Goal: Task Accomplishment & Management: Use online tool/utility

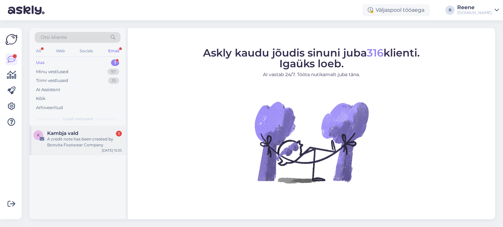
click at [63, 144] on div "A credit note has been created by Bonvita Footwear Company" at bounding box center [84, 142] width 75 height 12
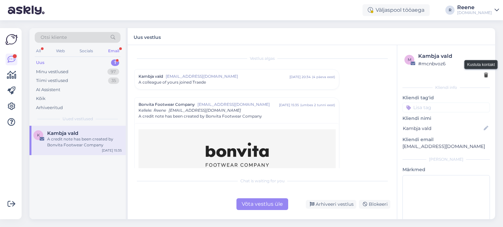
click at [484, 76] on icon at bounding box center [486, 75] width 4 height 5
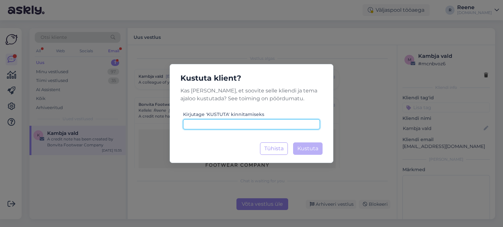
click at [269, 122] on input at bounding box center [251, 124] width 137 height 10
type input "kustuta"
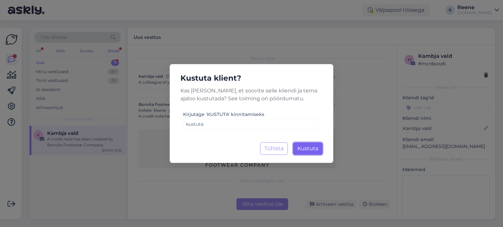
click at [310, 149] on span "Kustuta" at bounding box center [307, 149] width 21 height 6
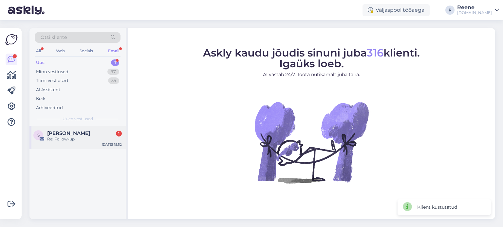
click at [70, 140] on div "Re: Follow-up" at bounding box center [84, 139] width 75 height 6
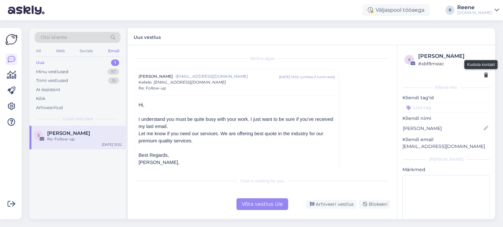
click at [484, 76] on icon at bounding box center [486, 75] width 4 height 5
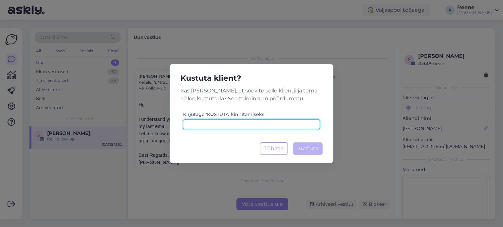
click at [239, 125] on input at bounding box center [251, 124] width 137 height 10
type input "kustuta"
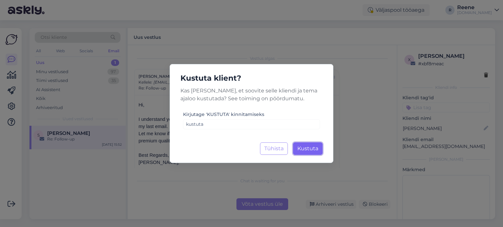
click at [306, 148] on span "Kustuta" at bounding box center [307, 149] width 21 height 6
